Goal: Task Accomplishment & Management: Use online tool/utility

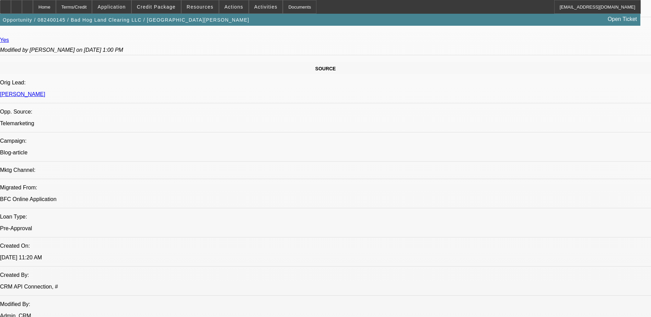
select select "0"
select select "2"
select select "0"
select select "2"
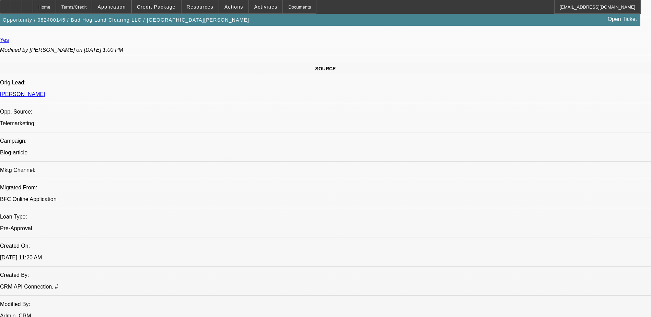
select select "0.1"
select select "2"
select select "0.1"
select select "0.2"
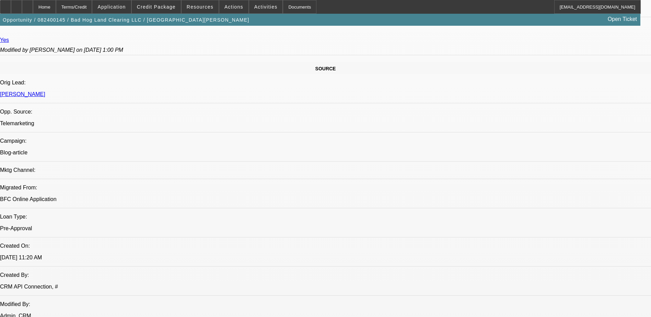
select select "2"
select select "0.1"
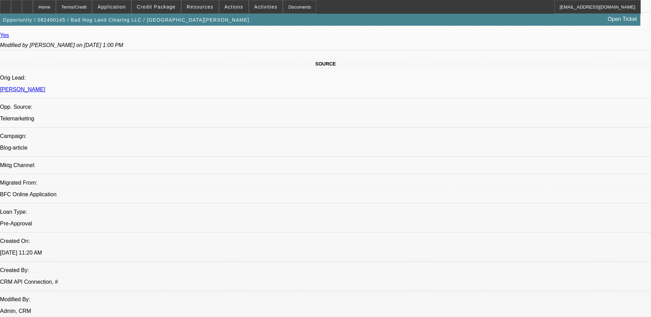
select select "1"
select select "2"
select select "6"
select select "1"
select select "2"
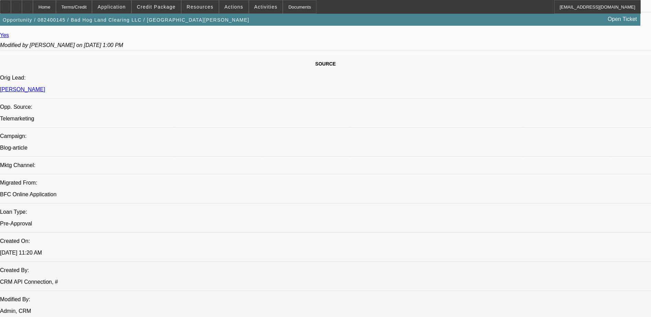
select select "4"
select select "1"
select select "2"
select select "4"
select select "1"
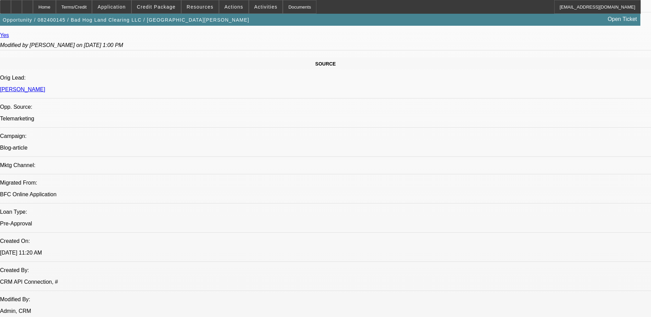
select select "2"
select select "4"
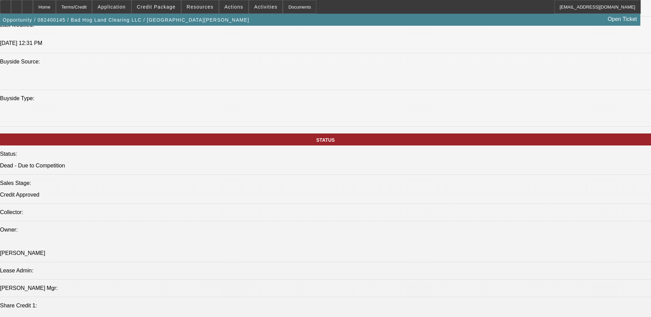
scroll to position [684, 0]
